Goal: Task Accomplishment & Management: Manage account settings

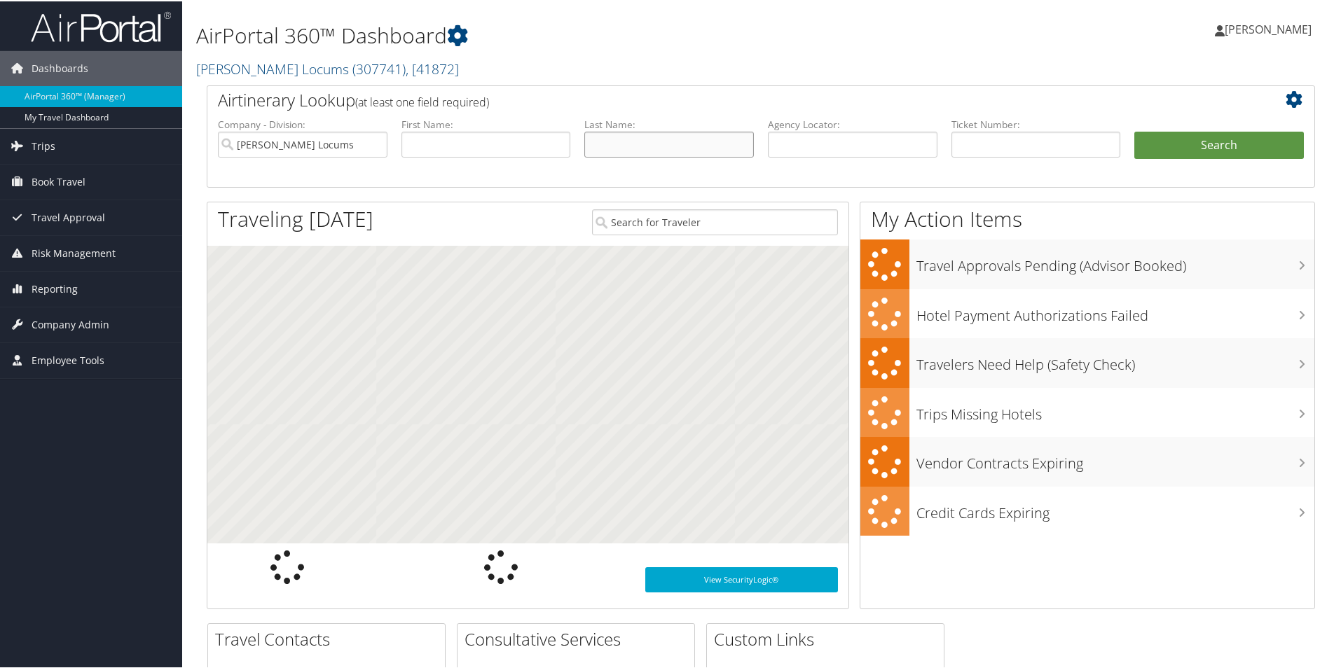
click at [603, 139] on input "text" at bounding box center [669, 143] width 170 height 26
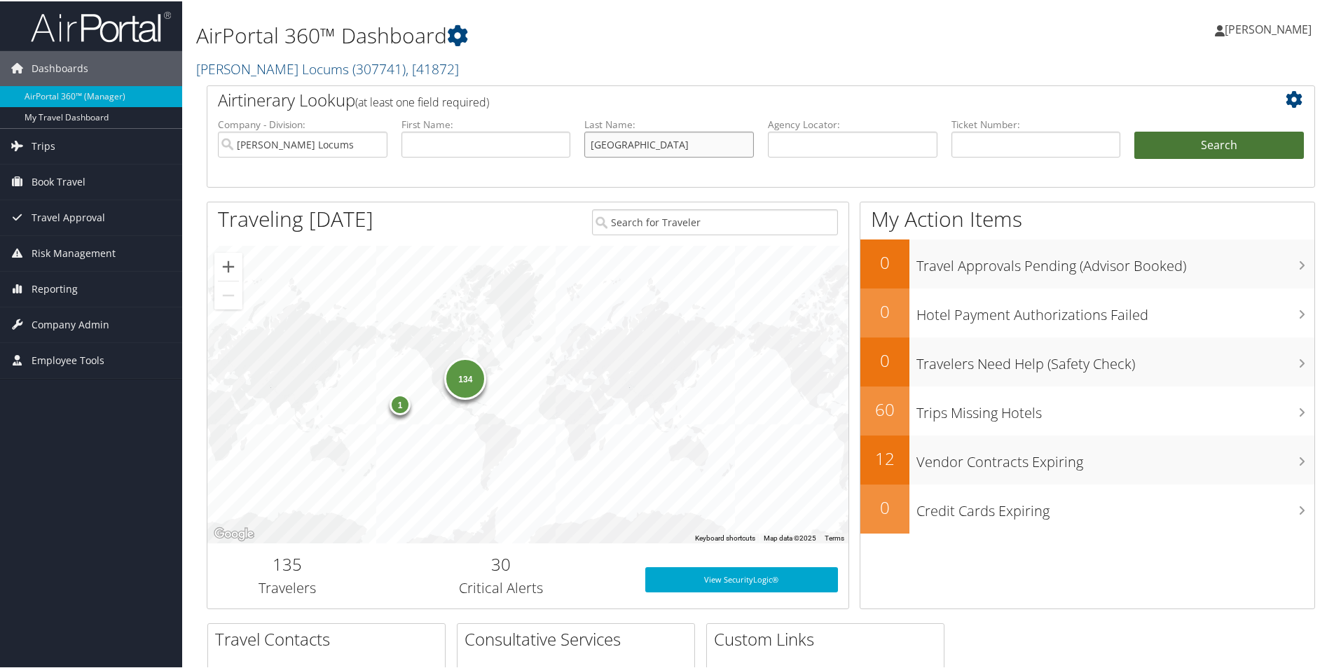
type input "[GEOGRAPHIC_DATA]"
click at [1212, 149] on button "Search" at bounding box center [1219, 144] width 170 height 28
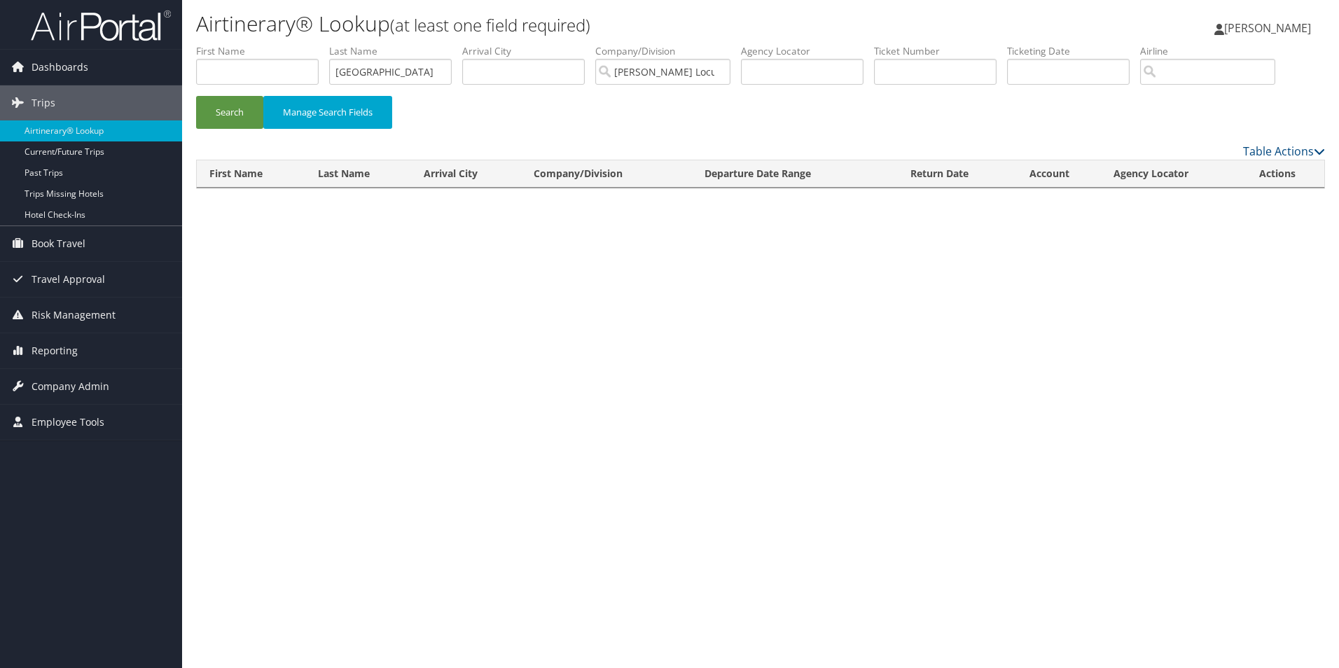
click at [588, 126] on div "Search Manage Search Fields" at bounding box center [761, 119] width 1150 height 47
click at [1271, 153] on link "Table Actions" at bounding box center [1284, 151] width 82 height 15
click at [1135, 123] on div at bounding box center [669, 334] width 1339 height 668
click at [284, 74] on input "text" at bounding box center [257, 72] width 123 height 26
type input "peter"
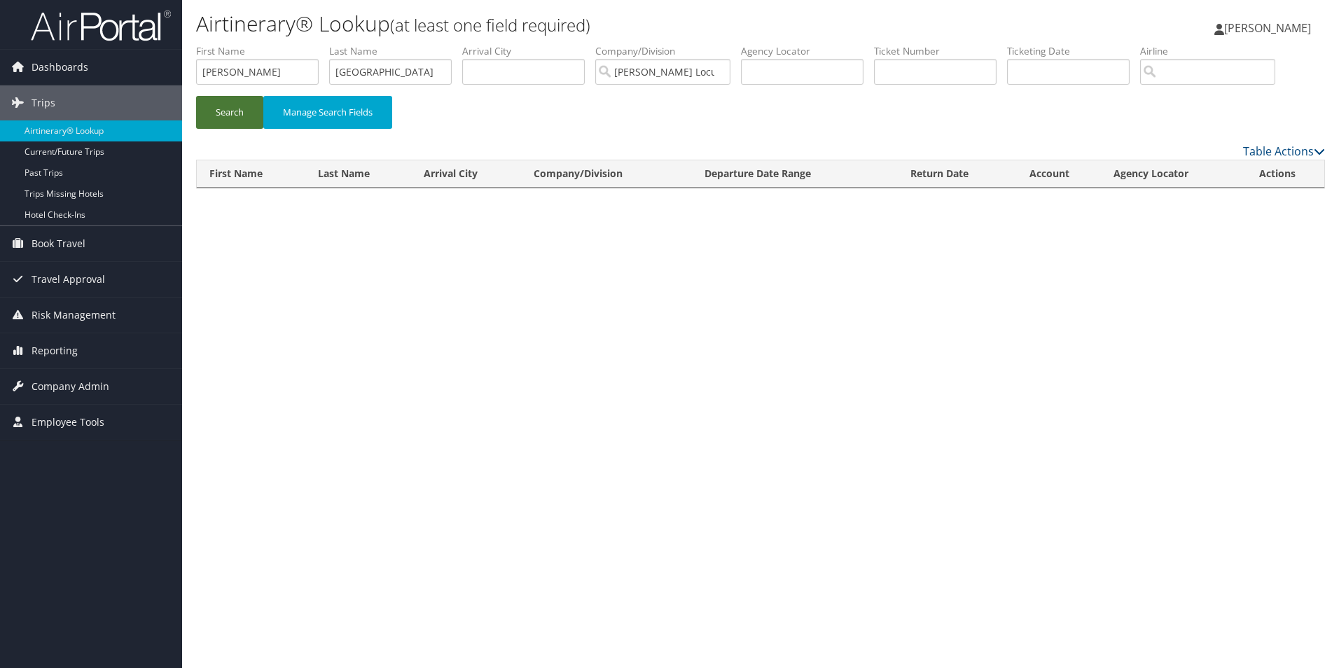
click at [216, 106] on button "Search" at bounding box center [229, 112] width 67 height 33
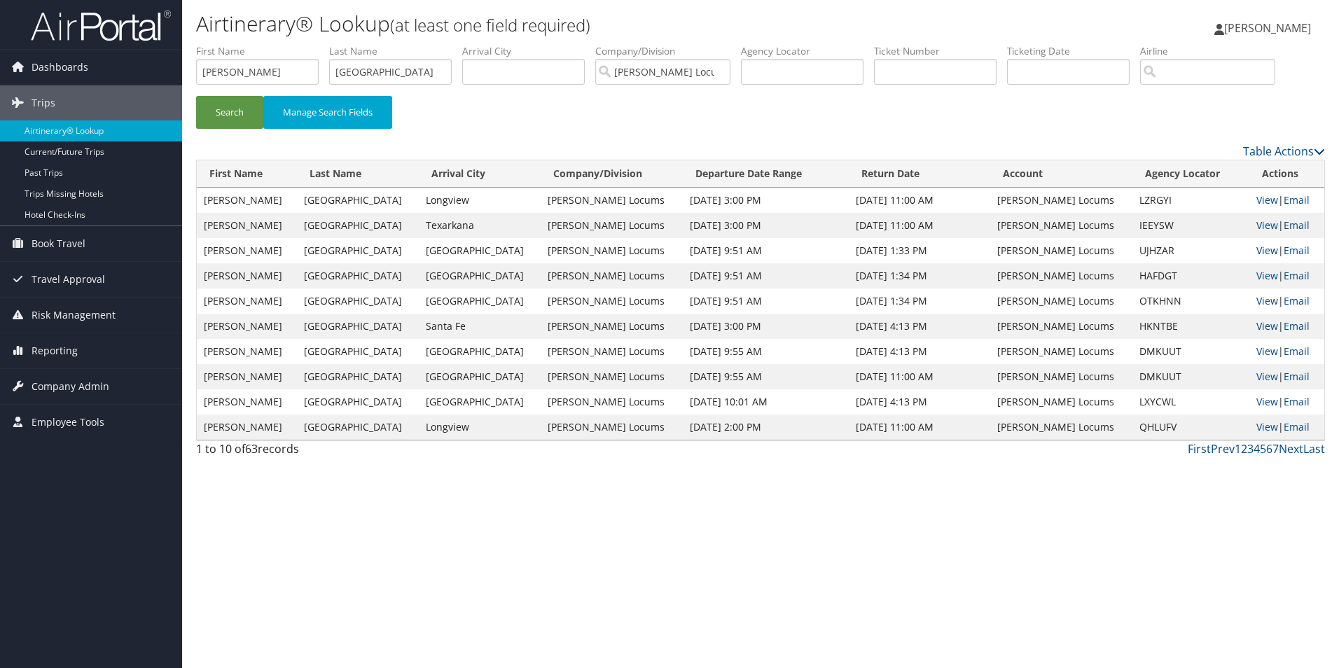
click at [1257, 254] on link "View" at bounding box center [1268, 250] width 22 height 13
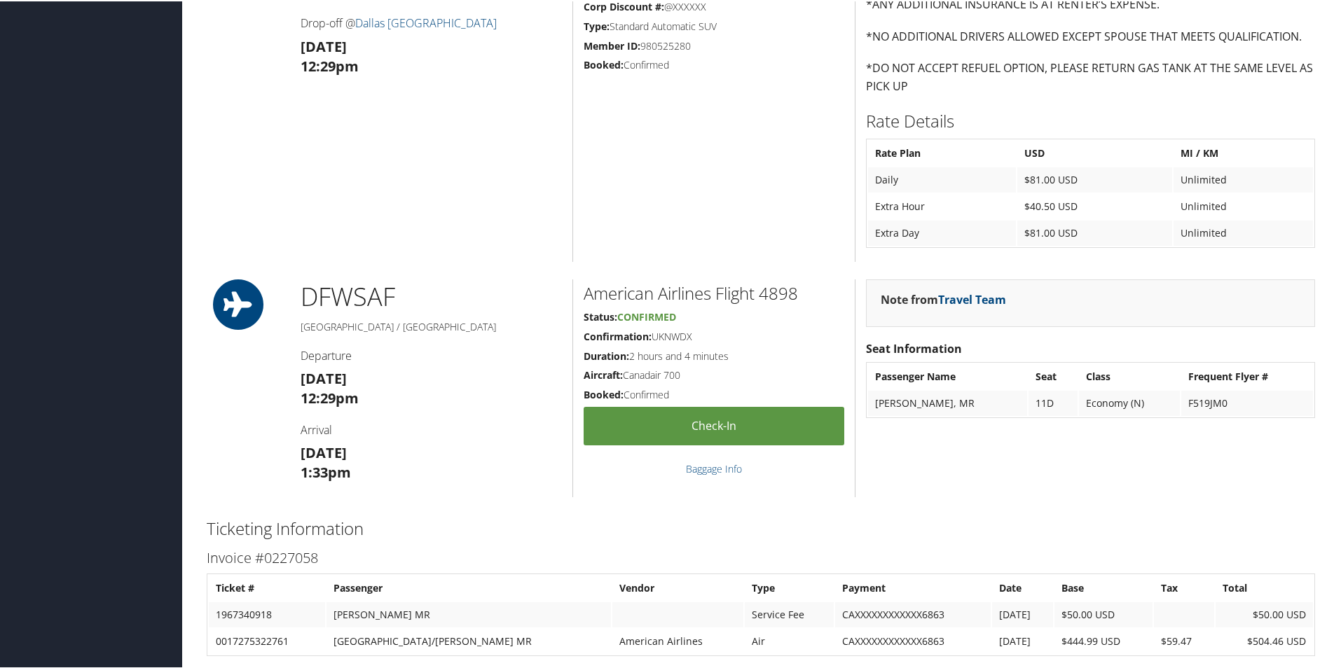
scroll to position [1076, 0]
